Goal: Information Seeking & Learning: Find specific fact

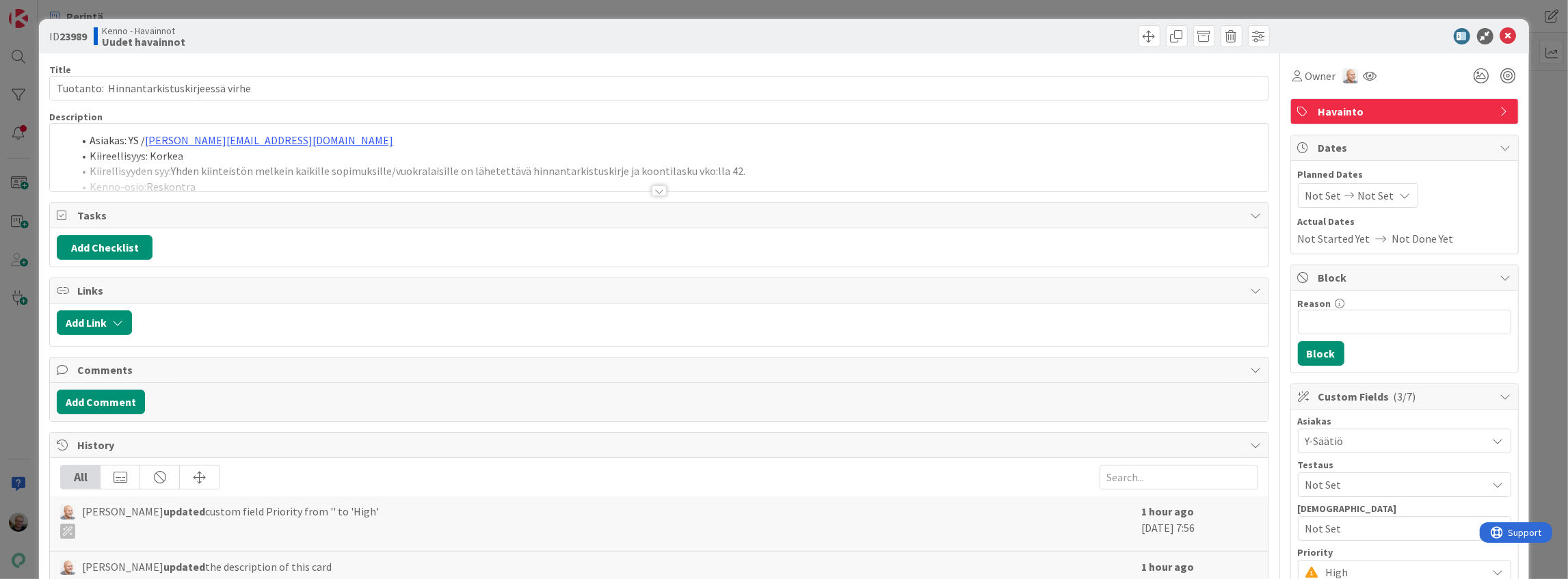
click at [493, 146] on li "Asiakas: YS / [PERSON_NAME][EMAIL_ADDRESS][DOMAIN_NAME]" at bounding box center [667, 141] width 1188 height 15
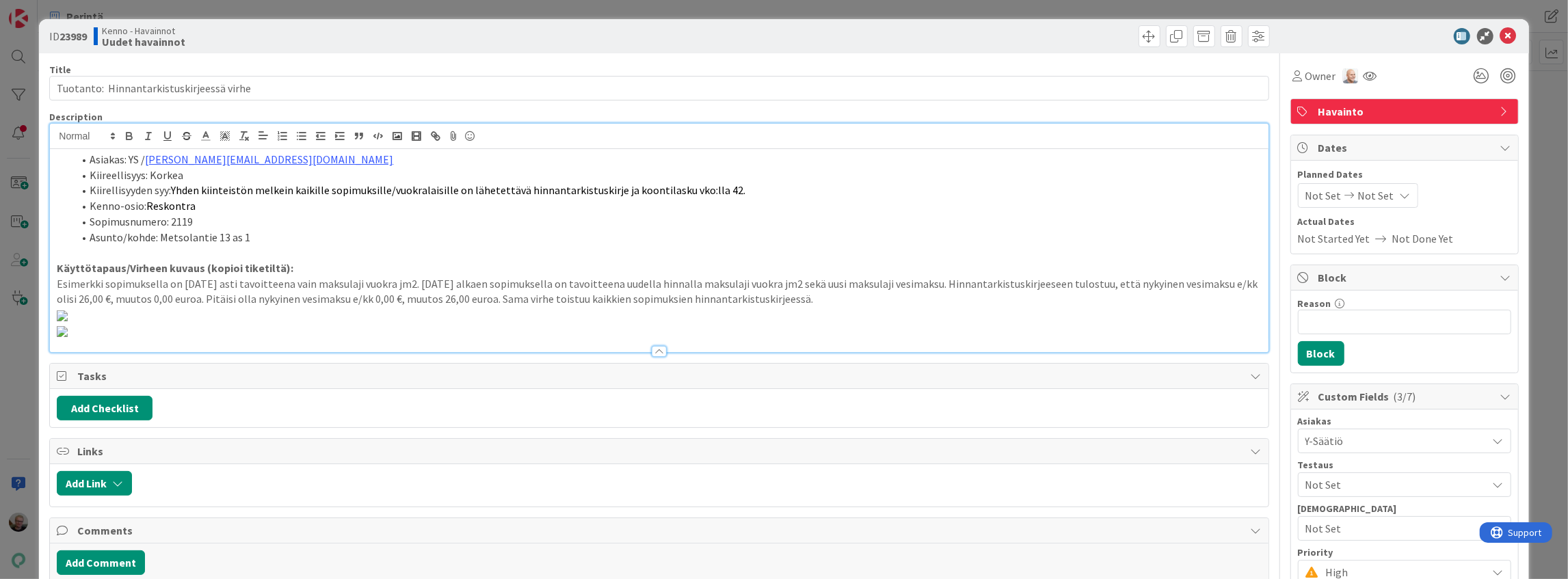
click at [378, 221] on li "Sopimusnumero: 2119" at bounding box center [667, 222] width 1188 height 15
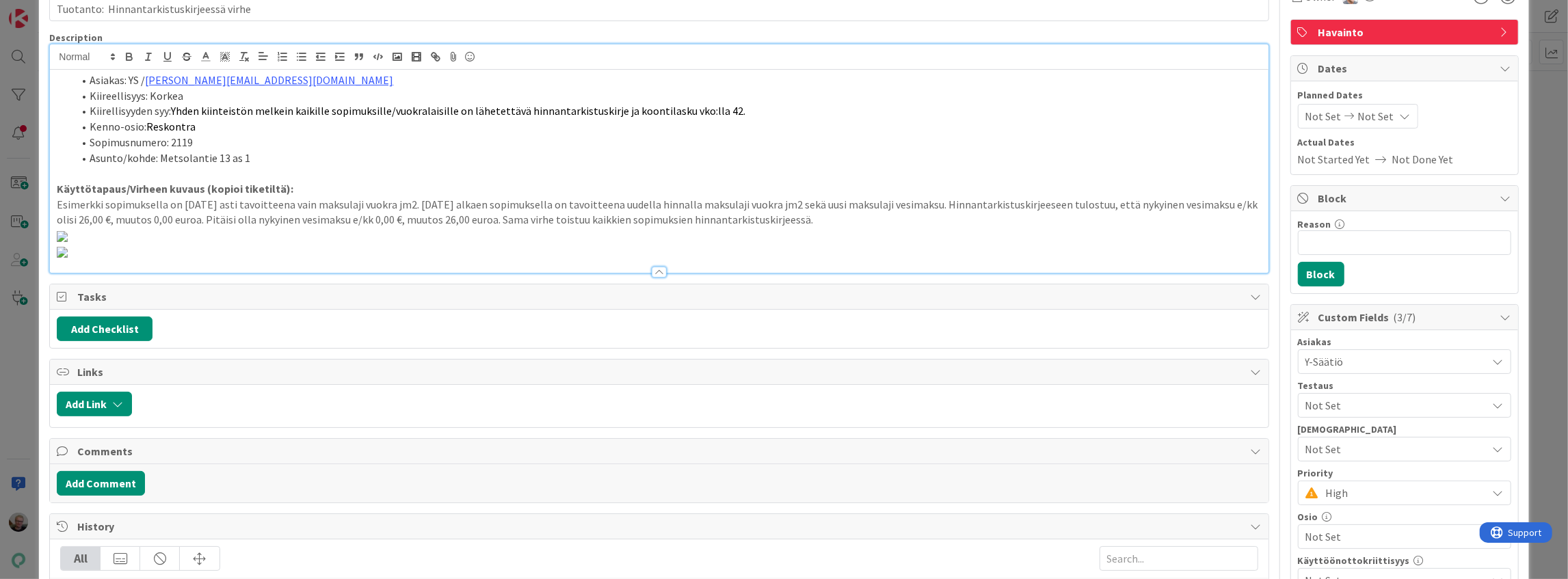
scroll to position [91, 0]
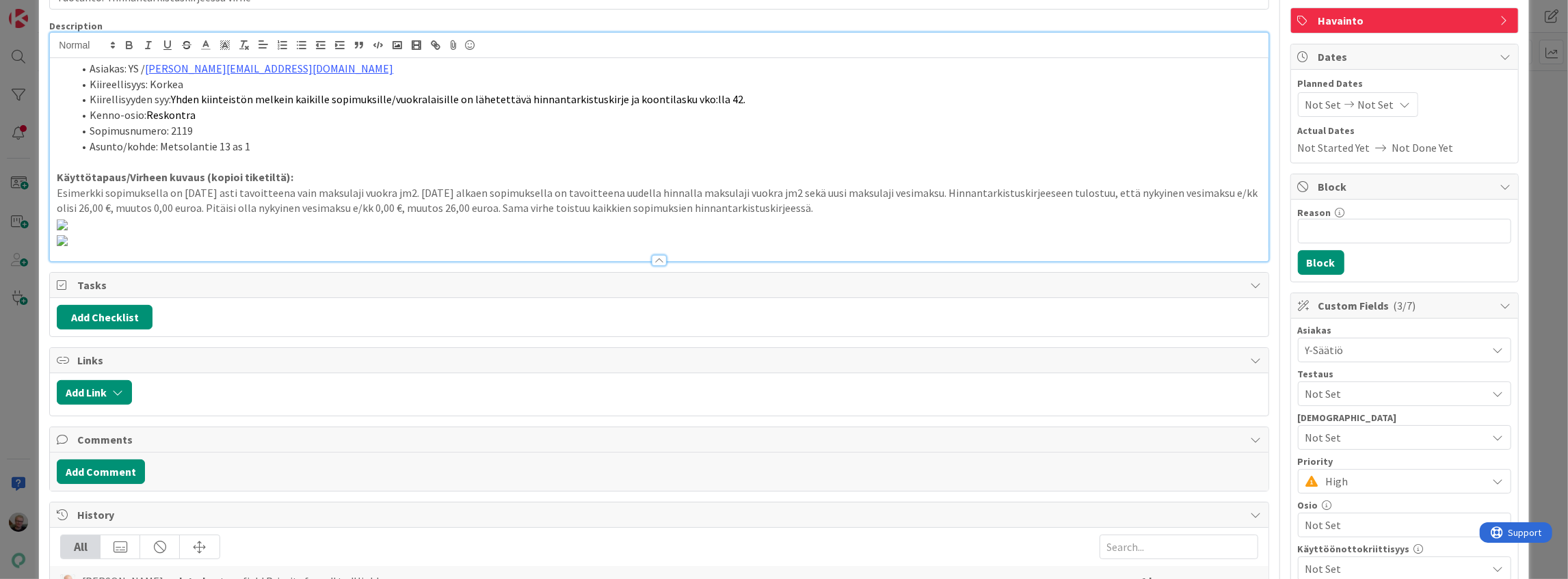
click at [258, 192] on p "Esimerkki sopimuksella on [DATE] asti tavoitteena vain maksulaji vuokra jm2. [D…" at bounding box center [659, 201] width 1205 height 31
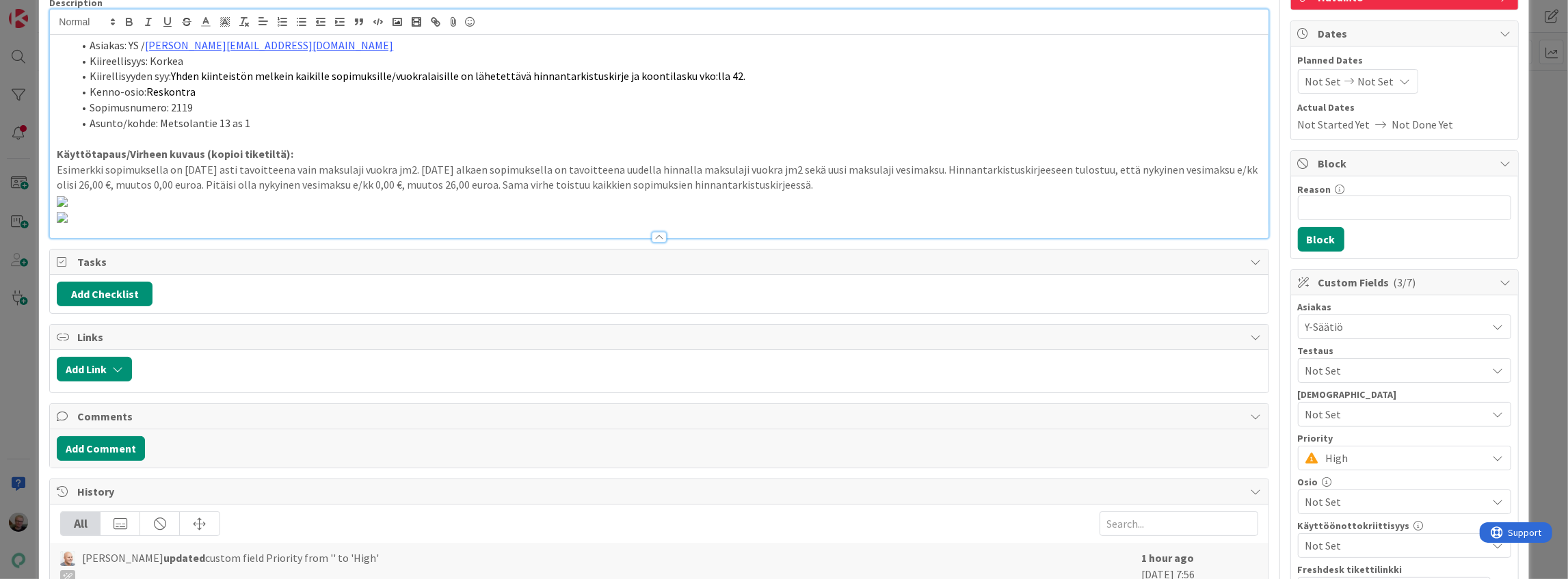
scroll to position [137, 0]
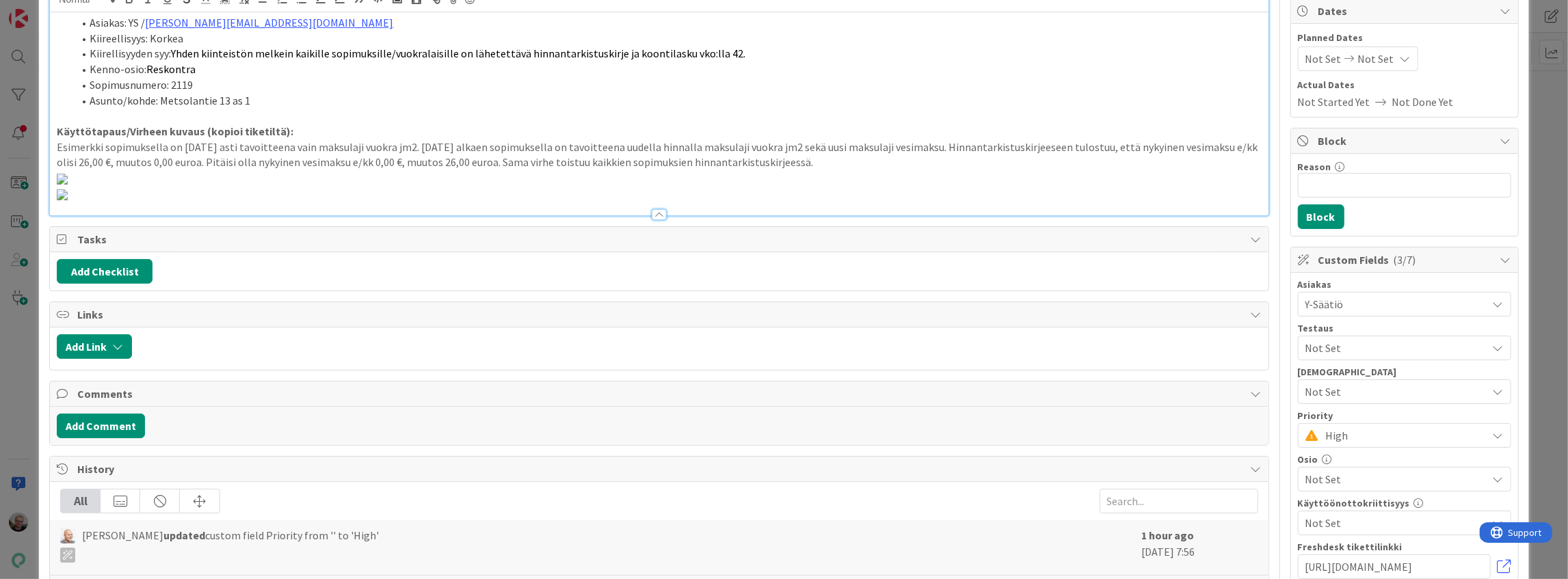
click at [564, 163] on p "Esimerkki sopimuksella on [DATE] asti tavoitteena vain maksulaji vuokra jm2. [D…" at bounding box center [659, 155] width 1205 height 31
click at [389, 147] on p "Esimerkki sopimuksella on [DATE] asti tavoitteena vain maksulaji vuokra jm2. [D…" at bounding box center [659, 155] width 1205 height 31
click at [114, 162] on p "Esimerkki sopimuksella on [DATE] asti tavoitteena vain maksulaji vuokra jm2. [D…" at bounding box center [659, 155] width 1205 height 31
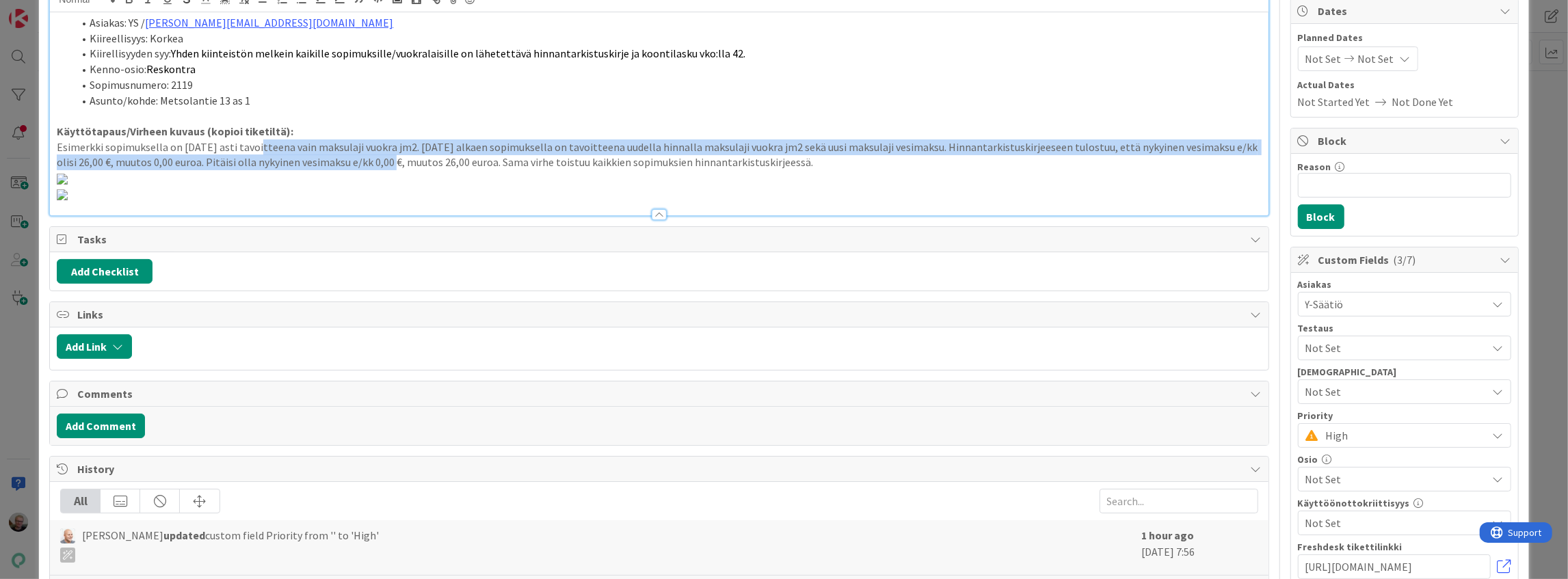
drag, startPoint x: 254, startPoint y: 151, endPoint x: 369, endPoint y: 155, distance: 115.1
click at [369, 155] on p "Esimerkki sopimuksella on [DATE] asti tavoitteena vain maksulaji vuokra jm2. [D…" at bounding box center [659, 155] width 1205 height 31
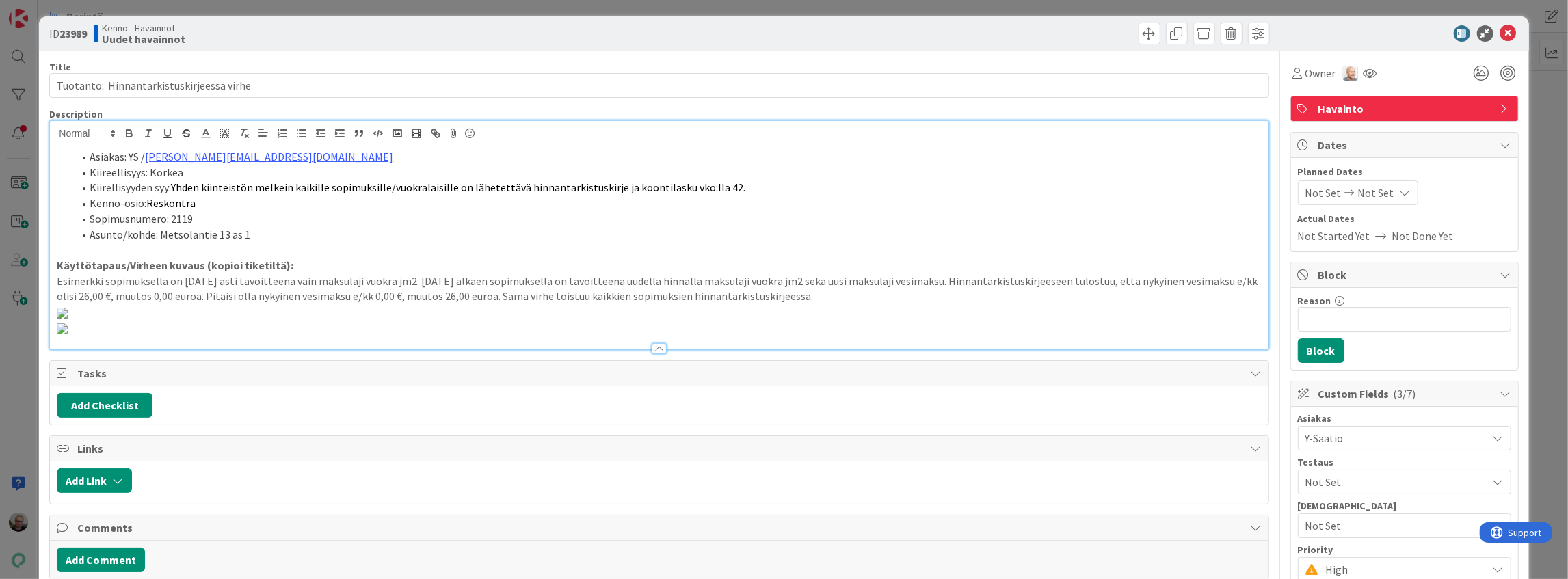
scroll to position [0, 0]
